Goal: Find specific page/section: Find specific page/section

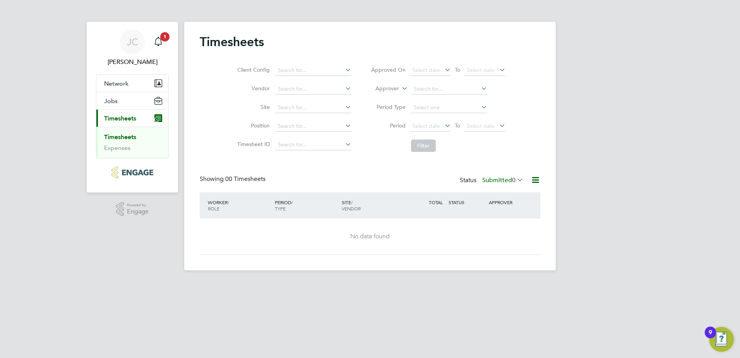
click at [128, 131] on ul "Timesheets Expenses" at bounding box center [132, 142] width 72 height 31
click at [127, 121] on span "Timesheets" at bounding box center [120, 118] width 32 height 7
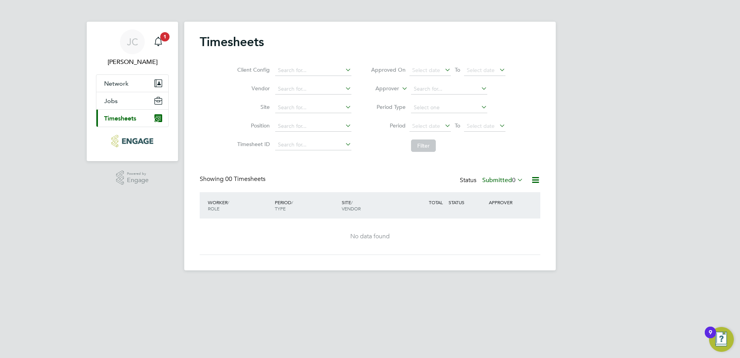
click at [124, 141] on img "Main navigation" at bounding box center [131, 141] width 41 height 12
click at [126, 125] on button "Current page: Timesheets" at bounding box center [132, 118] width 72 height 17
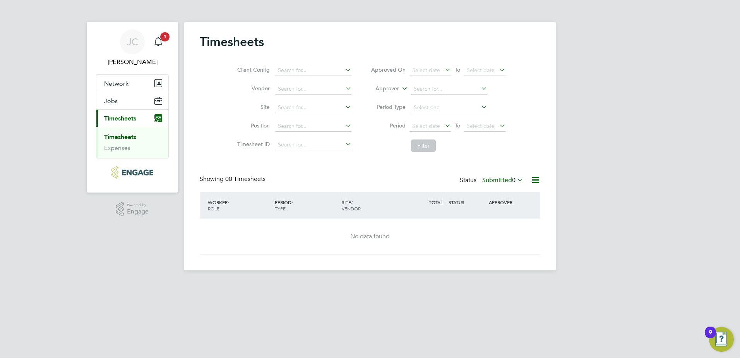
click at [126, 134] on link "Timesheets" at bounding box center [120, 136] width 32 height 7
click at [125, 146] on link "Expenses" at bounding box center [117, 147] width 26 height 7
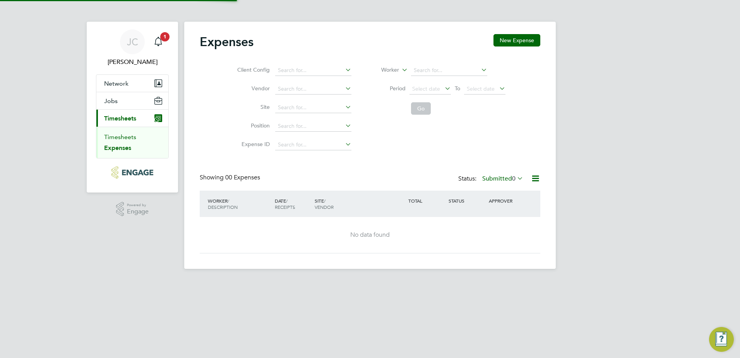
click at [123, 138] on link "Timesheets" at bounding box center [120, 136] width 32 height 7
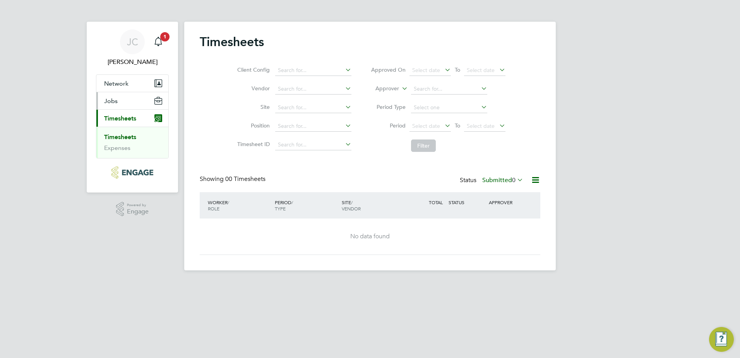
click at [124, 105] on button "Jobs" at bounding box center [132, 100] width 72 height 17
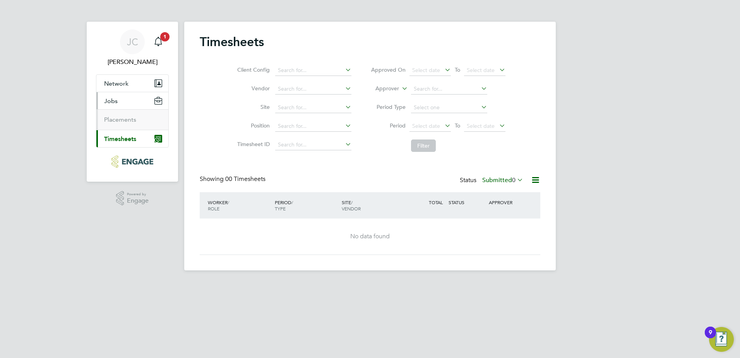
click at [125, 104] on button "Jobs" at bounding box center [132, 100] width 72 height 17
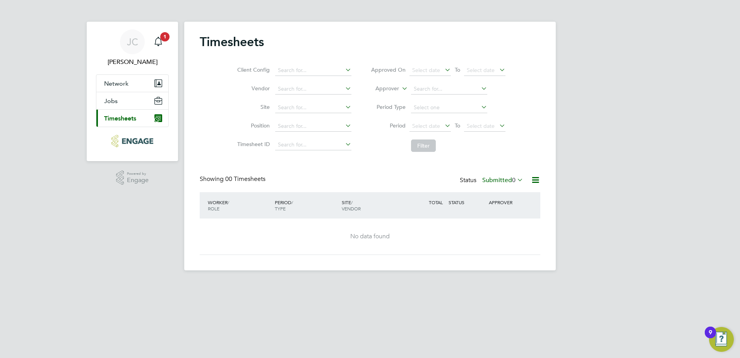
click at [123, 119] on ul "Network Sites Jobs Placements Current page: Timesheets Timesheets Expenses" at bounding box center [132, 100] width 73 height 53
click at [121, 104] on button "Jobs" at bounding box center [132, 100] width 72 height 17
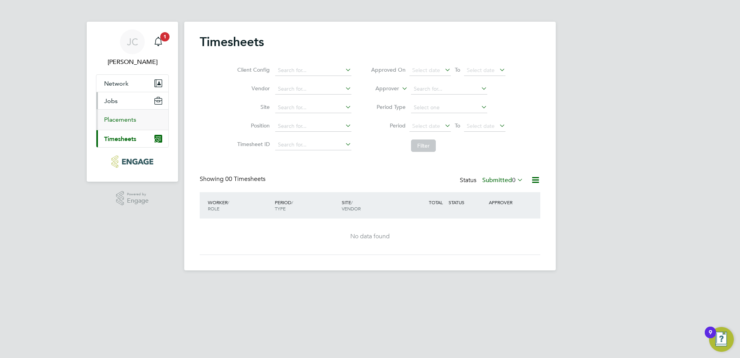
click at [123, 120] on link "Placements" at bounding box center [120, 119] width 32 height 7
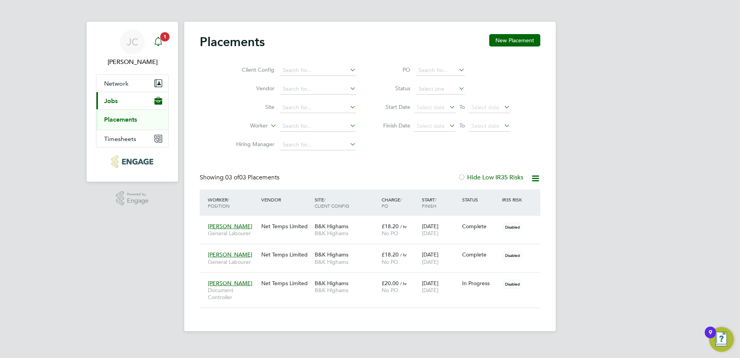
click at [157, 42] on icon "Main navigation" at bounding box center [158, 41] width 9 height 9
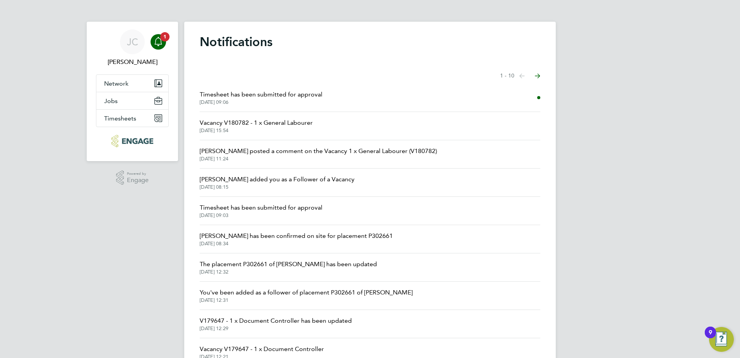
click at [319, 101] on span "22 Sep 2025, 09:06" at bounding box center [261, 102] width 123 height 6
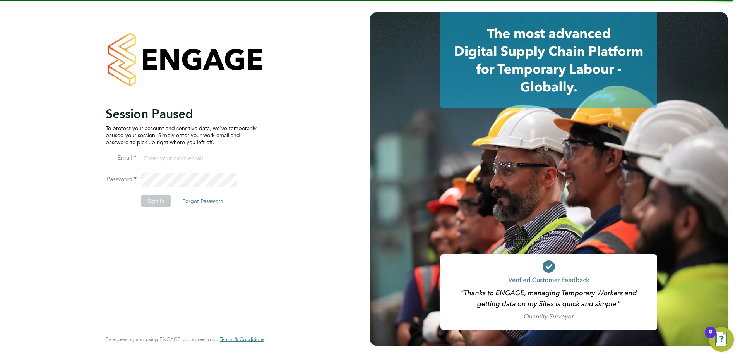
type input "j.coombs@bandk.co.uk"
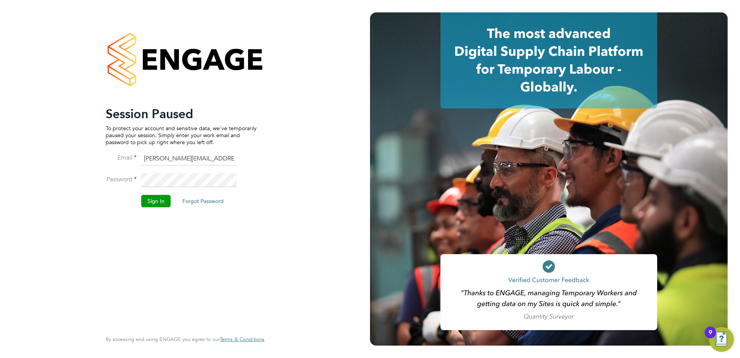
click at [147, 197] on button "Sign In" at bounding box center [155, 201] width 29 height 12
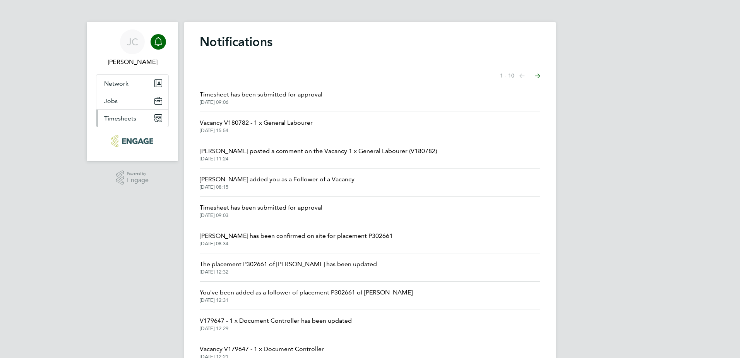
click at [120, 119] on span "Timesheets" at bounding box center [120, 118] width 32 height 7
click at [107, 121] on span "Timesheets" at bounding box center [120, 118] width 32 height 7
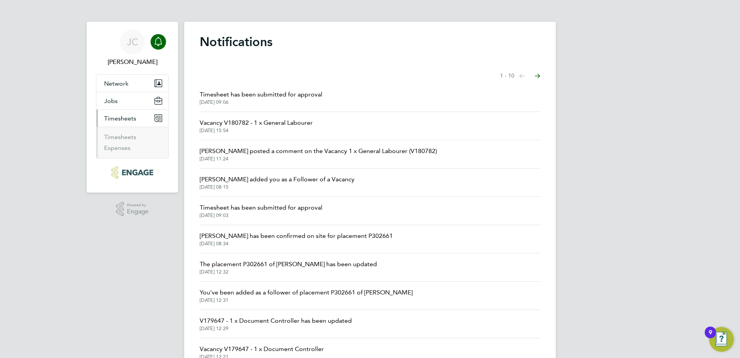
click at [123, 141] on li "Timesheets" at bounding box center [133, 138] width 58 height 11
click at [122, 135] on link "Timesheets" at bounding box center [120, 136] width 32 height 7
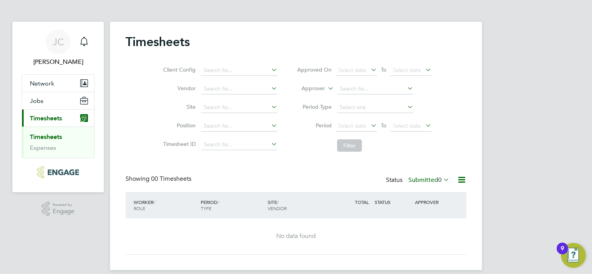
click at [22, 110] on button "Current page: Timesheets" at bounding box center [58, 118] width 72 height 17
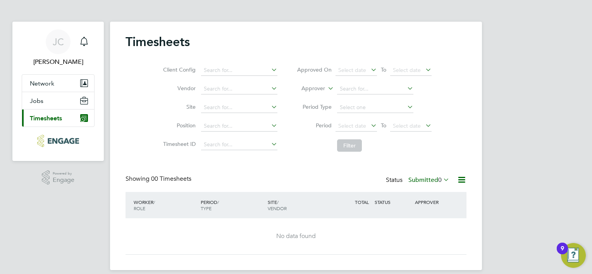
click at [42, 118] on span "Timesheets" at bounding box center [46, 118] width 32 height 7
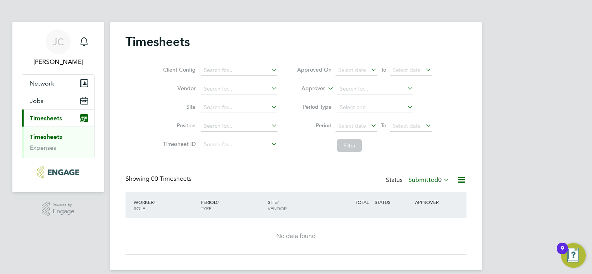
click at [60, 137] on link "Timesheets" at bounding box center [46, 136] width 32 height 7
click at [49, 99] on button "Jobs" at bounding box center [58, 100] width 72 height 17
click at [43, 99] on button "Jobs" at bounding box center [58, 100] width 72 height 17
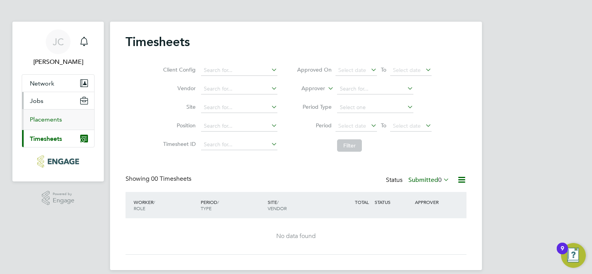
click at [45, 120] on link "Placements" at bounding box center [46, 119] width 32 height 7
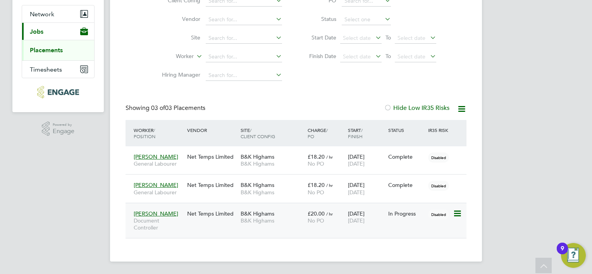
click at [157, 218] on span "Document Controller" at bounding box center [159, 224] width 50 height 14
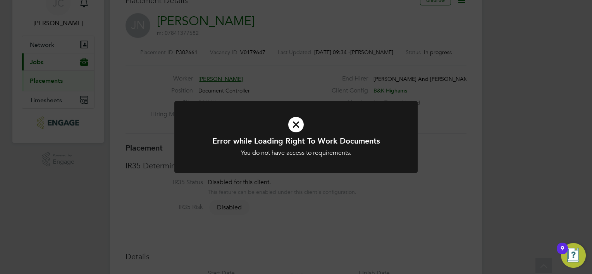
click at [295, 130] on icon at bounding box center [295, 125] width 201 height 30
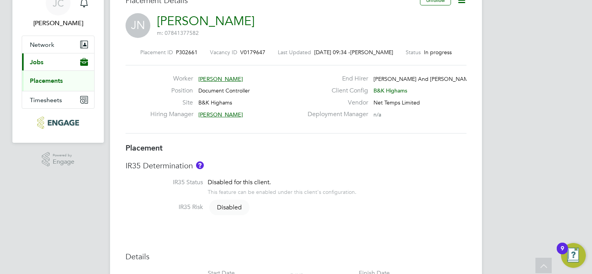
click at [294, 128] on div "Worker [PERSON_NAME] Position Document Controller Site B&K Highams Hiring Manag…" at bounding box center [295, 99] width 341 height 69
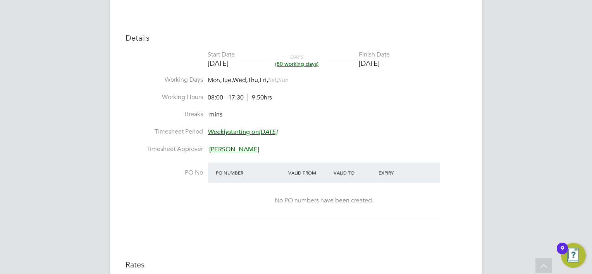
scroll to position [271, 0]
